Goal: Navigation & Orientation: Find specific page/section

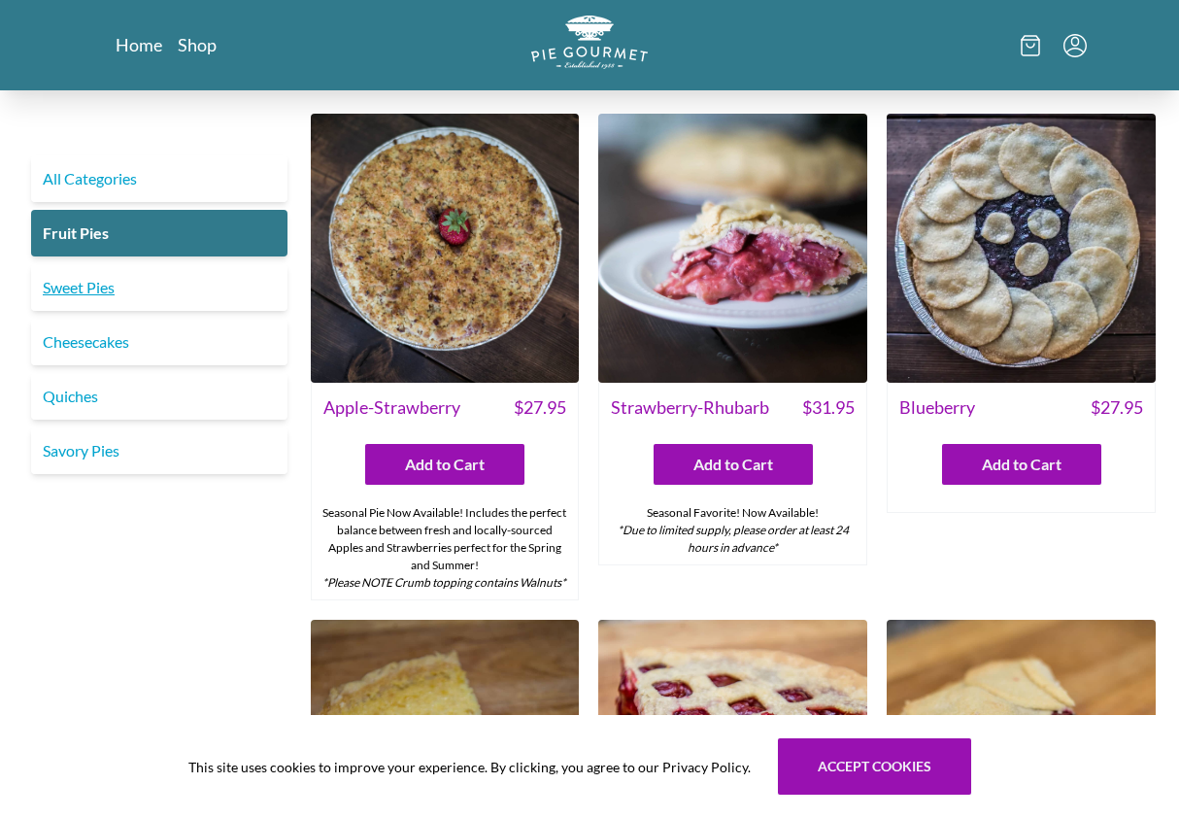
click at [62, 295] on link "Sweet Pies" at bounding box center [159, 287] width 256 height 47
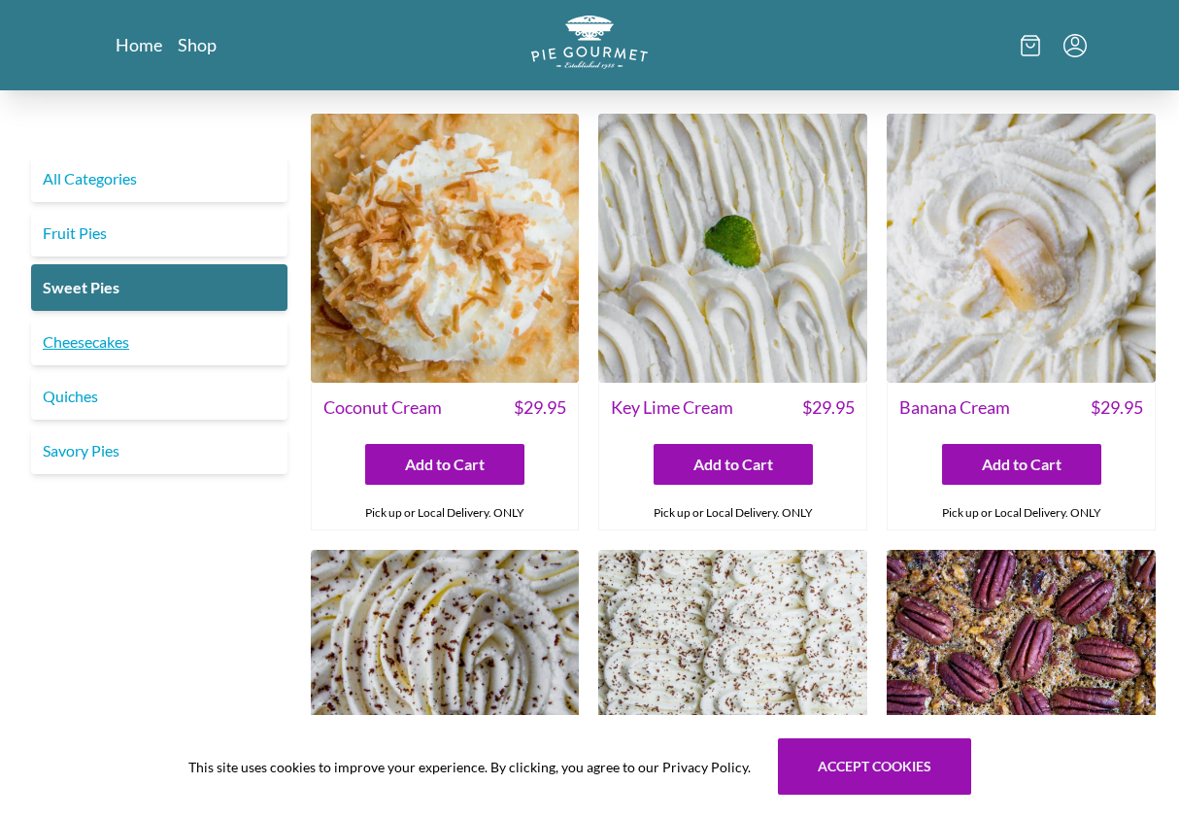
click at [116, 350] on link "Cheesecakes" at bounding box center [159, 342] width 256 height 47
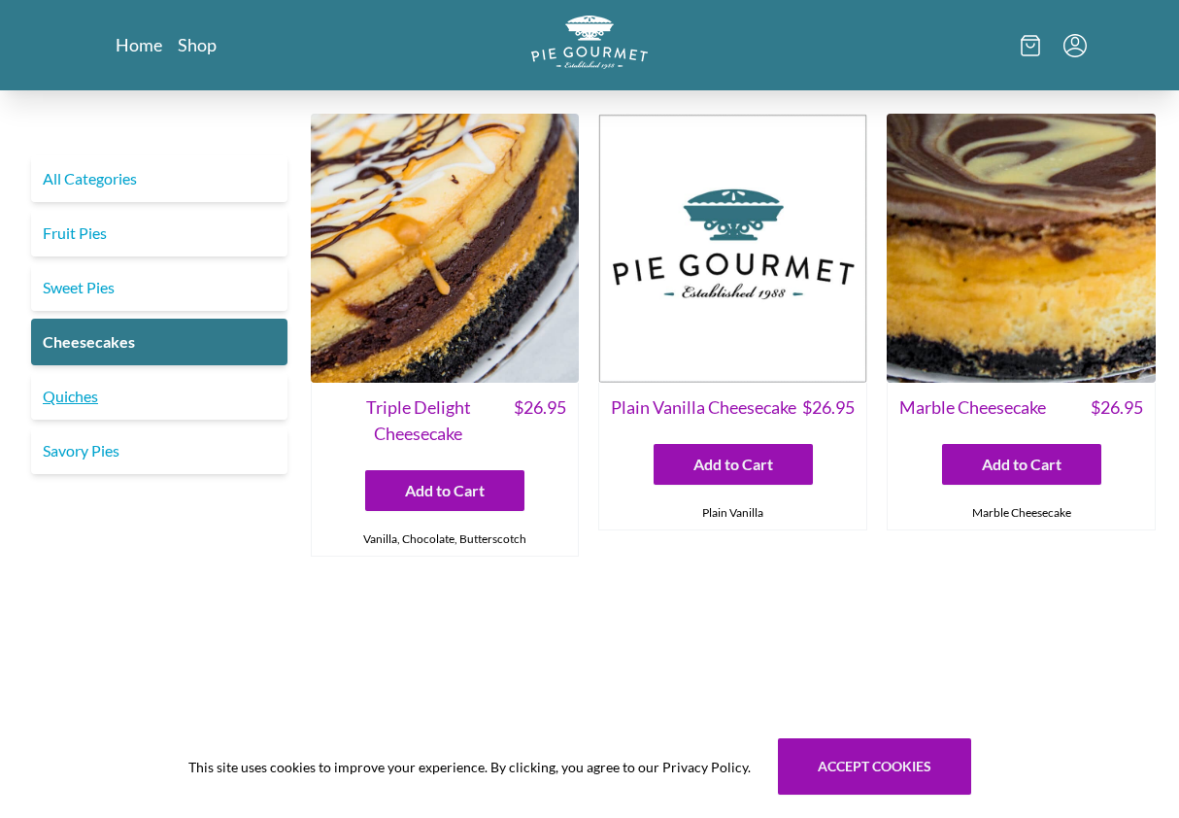
click at [87, 398] on link "Quiches" at bounding box center [159, 396] width 256 height 47
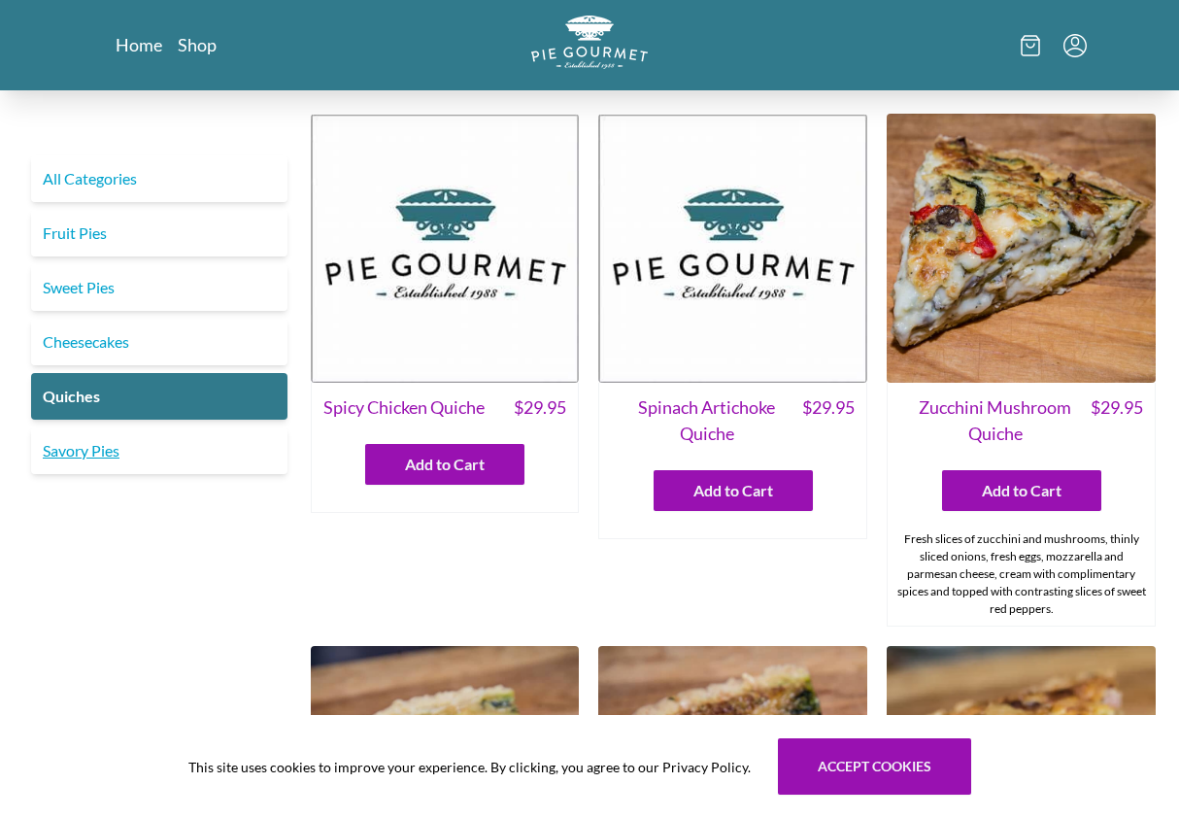
click at [123, 448] on link "Savory Pies" at bounding box center [159, 450] width 256 height 47
